Goal: Information Seeking & Learning: Learn about a topic

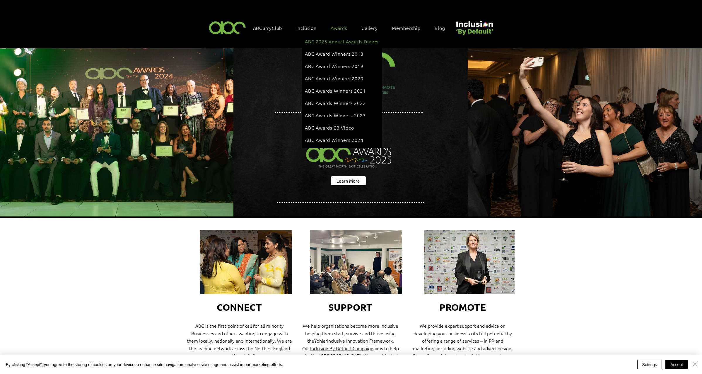
click at [330, 40] on span "ABC 2025 Annual Awards Dinner" at bounding box center [342, 41] width 74 height 6
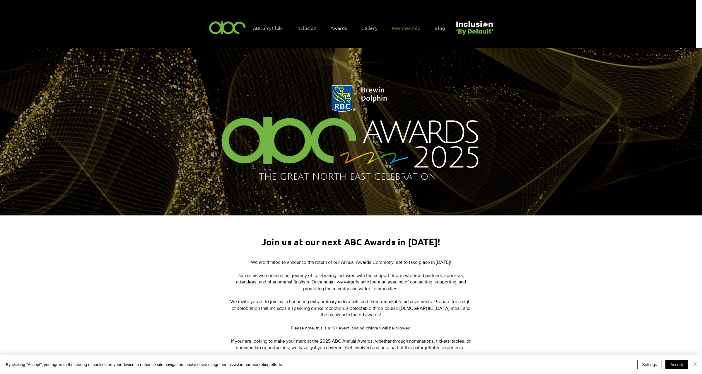
click at [395, 27] on span "Membership" at bounding box center [406, 28] width 29 height 6
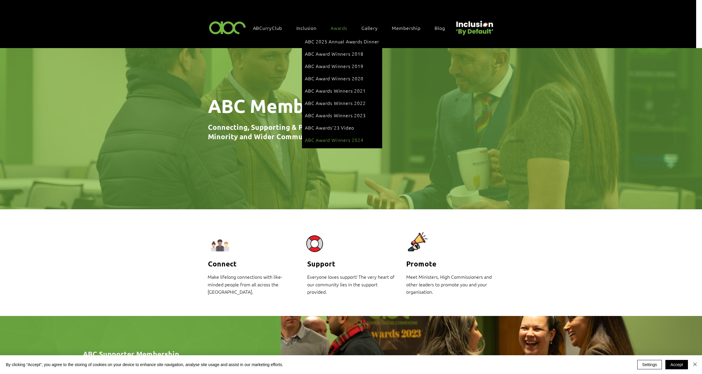
click at [351, 136] on span "ABC Award Winners 2024" at bounding box center [334, 139] width 59 height 6
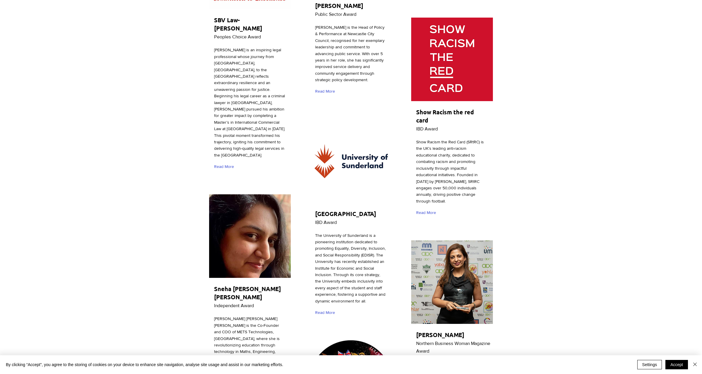
scroll to position [1311, 0]
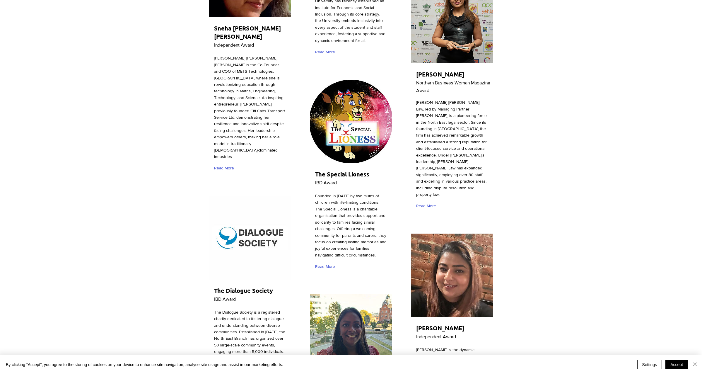
scroll to position [1571, 0]
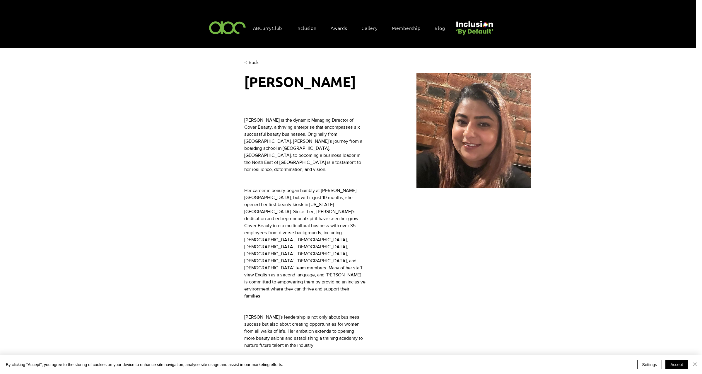
scroll to position [1, 0]
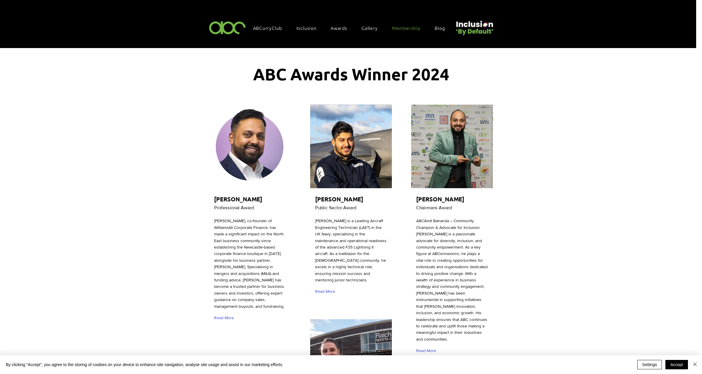
click at [400, 28] on span "Membership" at bounding box center [406, 28] width 29 height 6
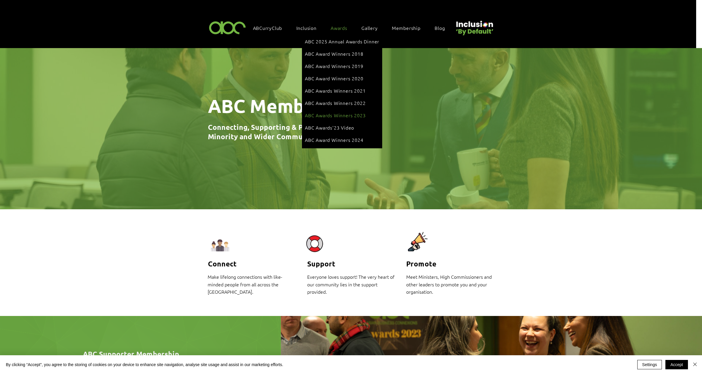
click at [359, 112] on span "ABC Awards Winners 2023" at bounding box center [335, 115] width 61 height 6
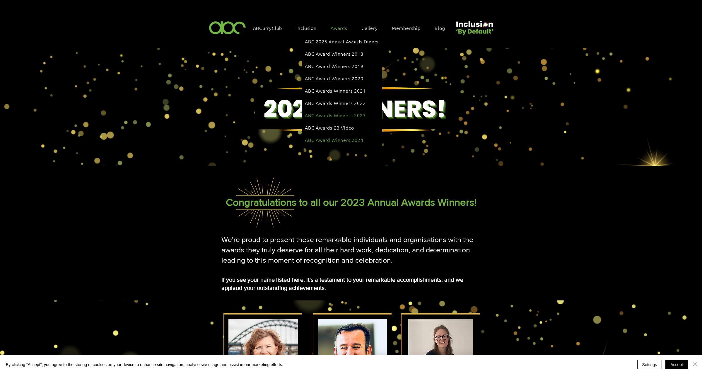
click at [346, 136] on span "ABC Award Winners 2024" at bounding box center [334, 139] width 59 height 6
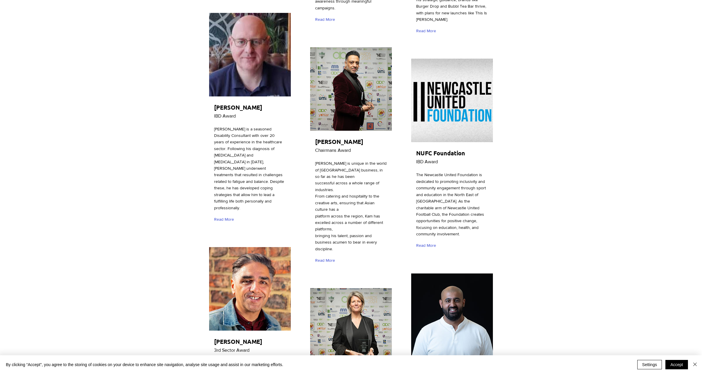
scroll to position [1053, 0]
